Goal: Check status: Check status

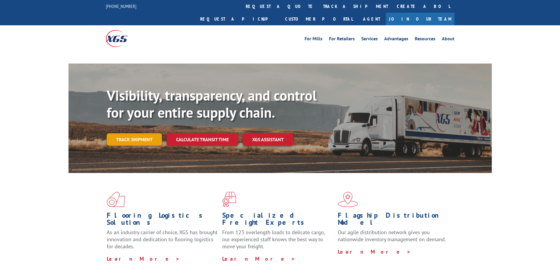
click at [140, 133] on link "Track shipment" at bounding box center [134, 139] width 55 height 12
click at [135, 133] on link "Track shipment" at bounding box center [134, 139] width 55 height 12
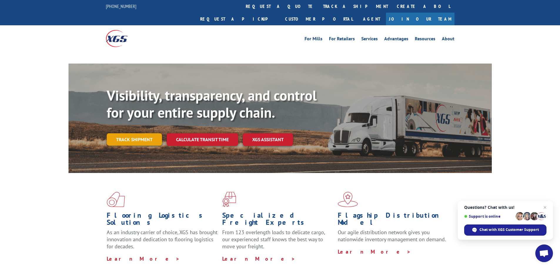
click at [118, 133] on link "Track shipment" at bounding box center [134, 139] width 55 height 12
click at [139, 133] on link "Track shipment" at bounding box center [134, 139] width 55 height 12
click at [135, 133] on link "Track shipment" at bounding box center [134, 139] width 55 height 12
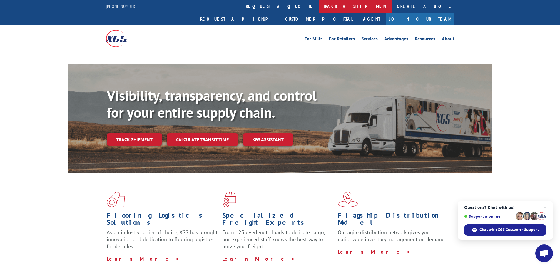
click at [318, 7] on link "track a shipment" at bounding box center [355, 6] width 74 height 13
click at [545, 206] on span "Close chat" at bounding box center [544, 207] width 7 height 7
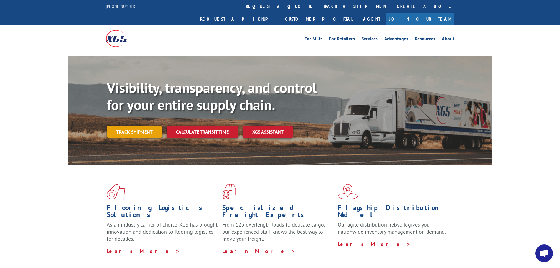
click at [143, 125] on link "Track shipment" at bounding box center [134, 131] width 55 height 12
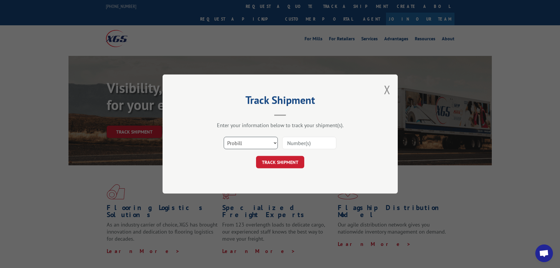
click at [273, 144] on select "Select category... Probill BOL PO" at bounding box center [251, 143] width 54 height 12
select select "bol"
click at [224, 137] on select "Select category... Probill BOL PO" at bounding box center [251, 143] width 54 height 12
click at [298, 142] on input at bounding box center [309, 143] width 54 height 12
type input "2847743"
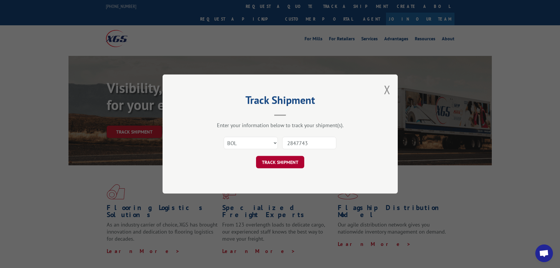
click at [288, 160] on button "TRACK SHIPMENT" at bounding box center [280, 162] width 48 height 12
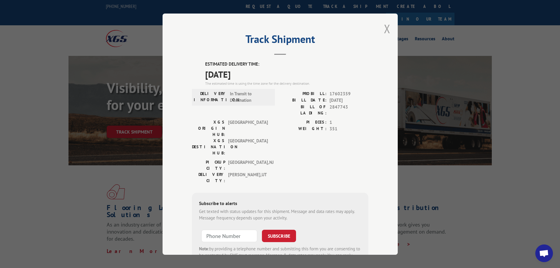
click at [384, 28] on button "Close modal" at bounding box center [387, 29] width 6 height 16
